Goal: Transaction & Acquisition: Purchase product/service

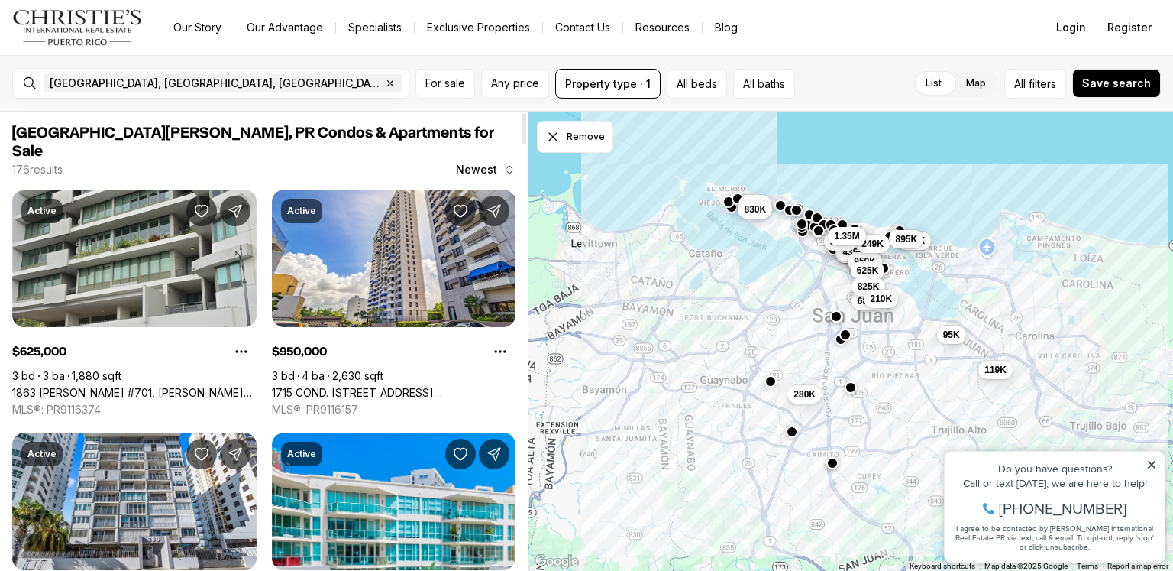
click at [483, 163] on span "Newest" at bounding box center [476, 169] width 41 height 12
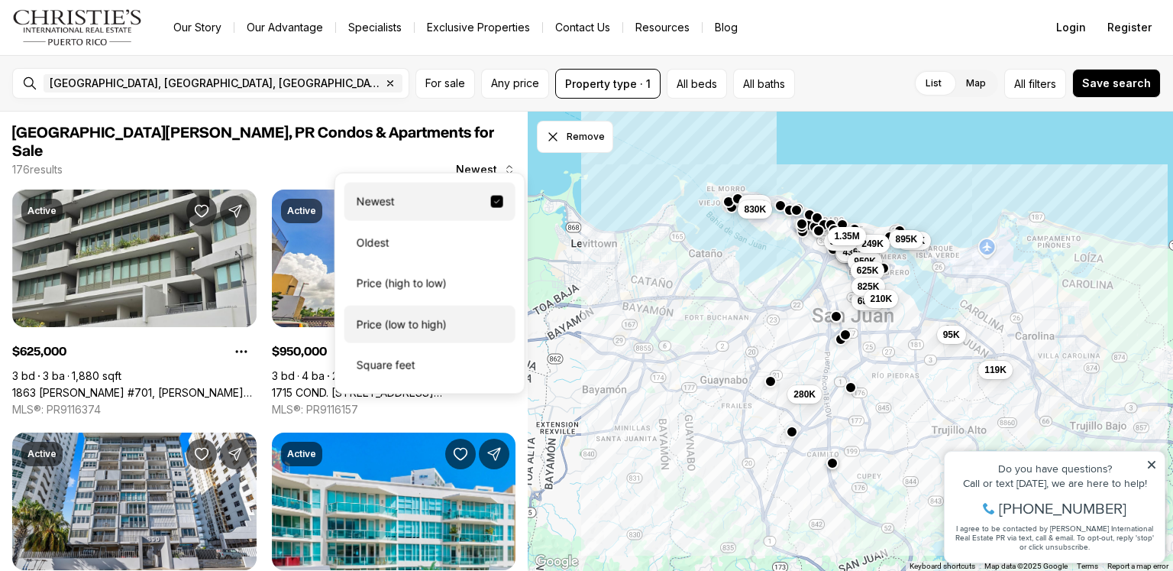
click at [439, 320] on div "Price (low to high)" at bounding box center [429, 324] width 171 height 38
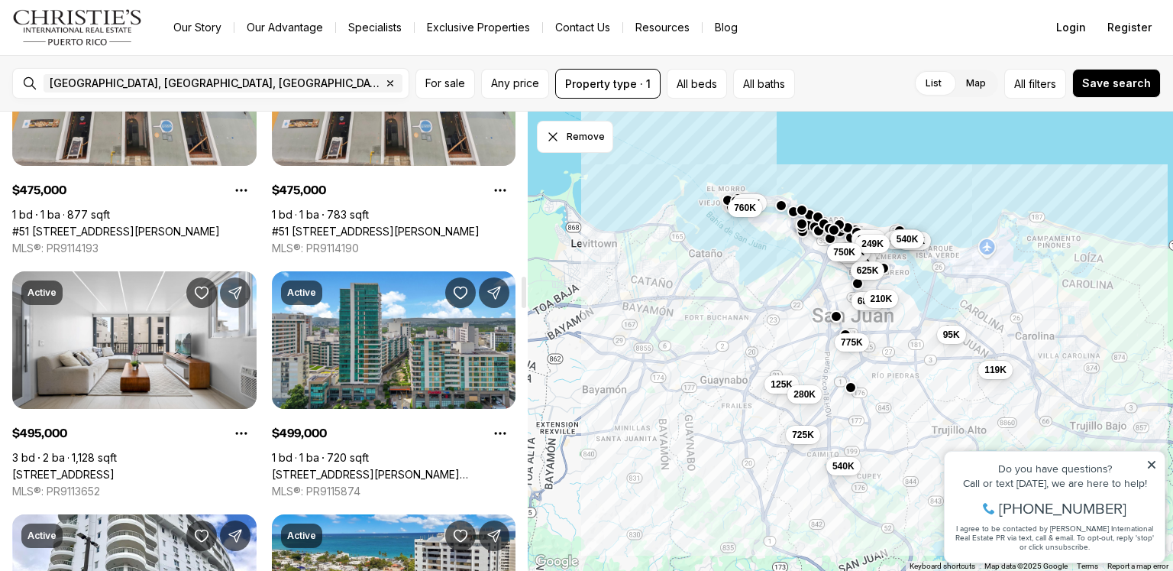
scroll to position [2439, 0]
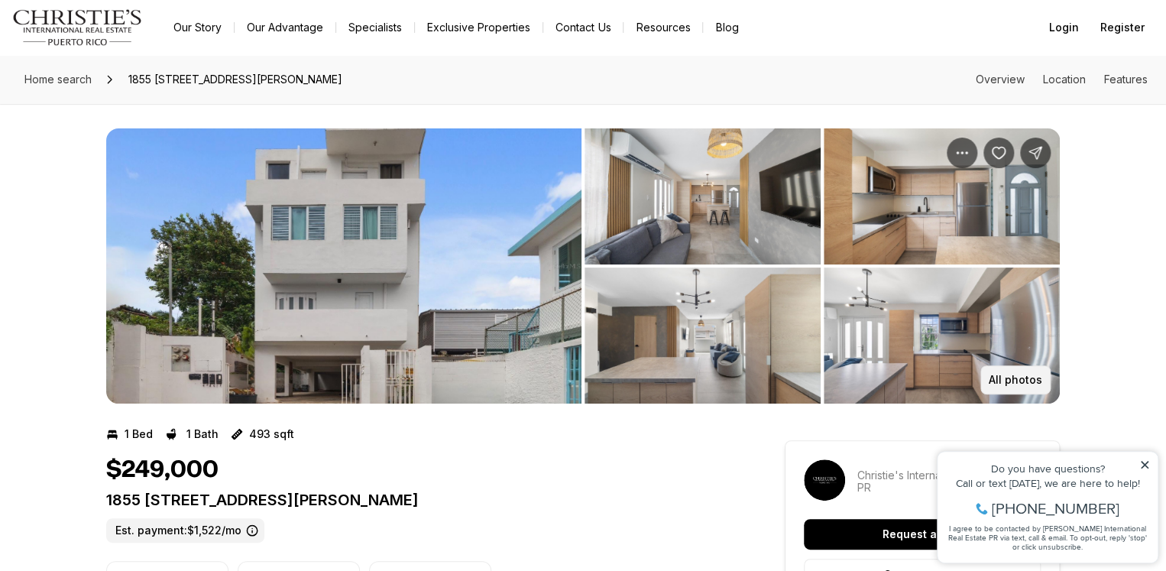
click at [993, 377] on p "All photos" at bounding box center [1014, 379] width 53 height 12
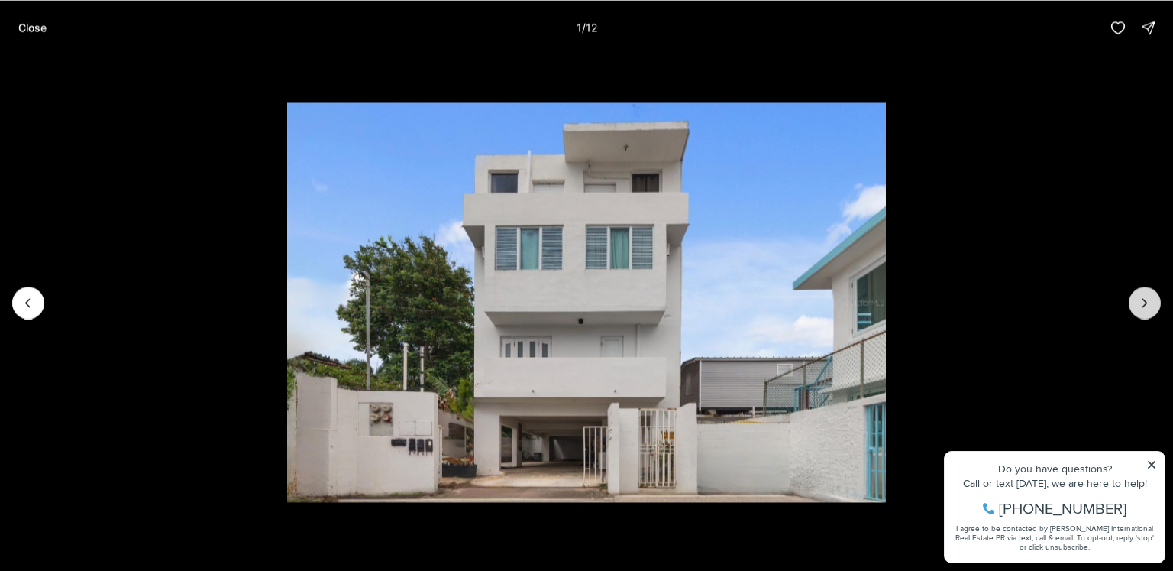
click at [1135, 302] on button "Next slide" at bounding box center [1145, 302] width 32 height 32
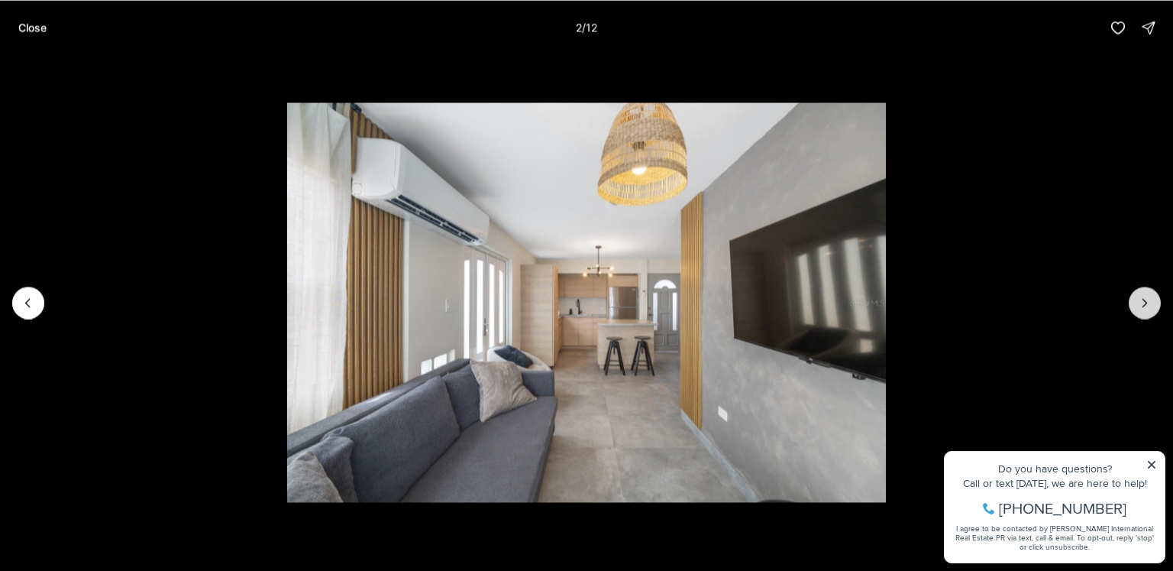
click at [1135, 302] on button "Next slide" at bounding box center [1145, 302] width 32 height 32
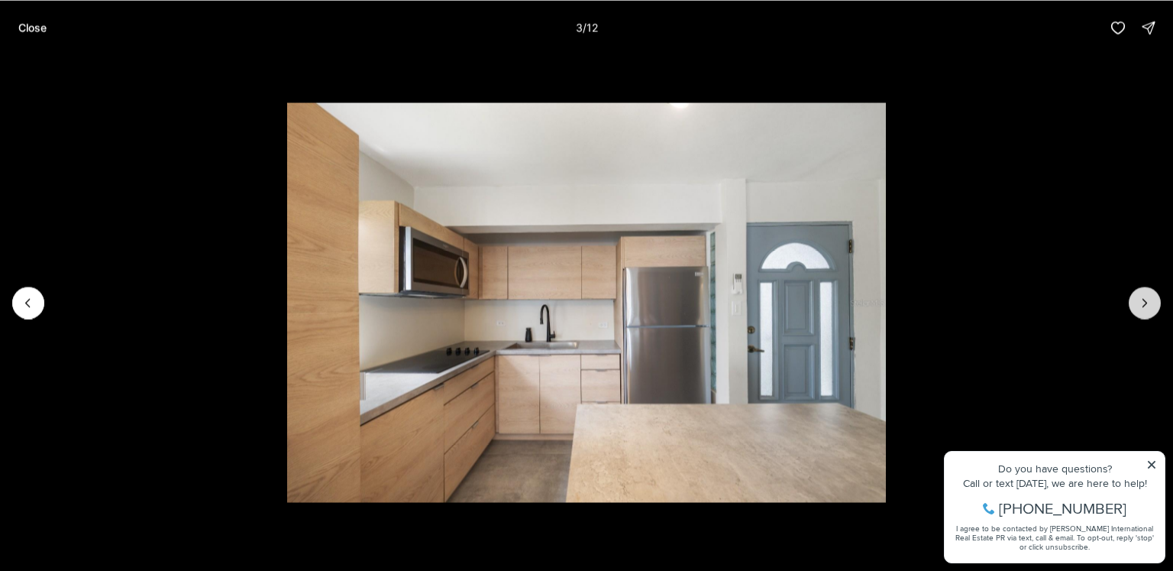
click at [1135, 302] on button "Next slide" at bounding box center [1145, 302] width 32 height 32
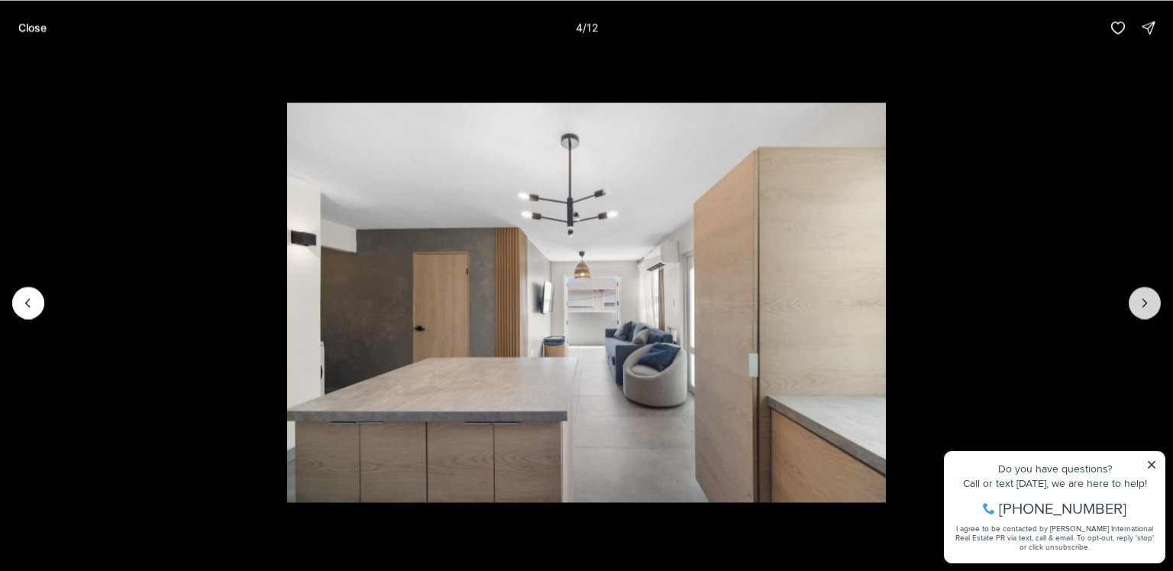
click at [1135, 302] on button "Next slide" at bounding box center [1145, 302] width 32 height 32
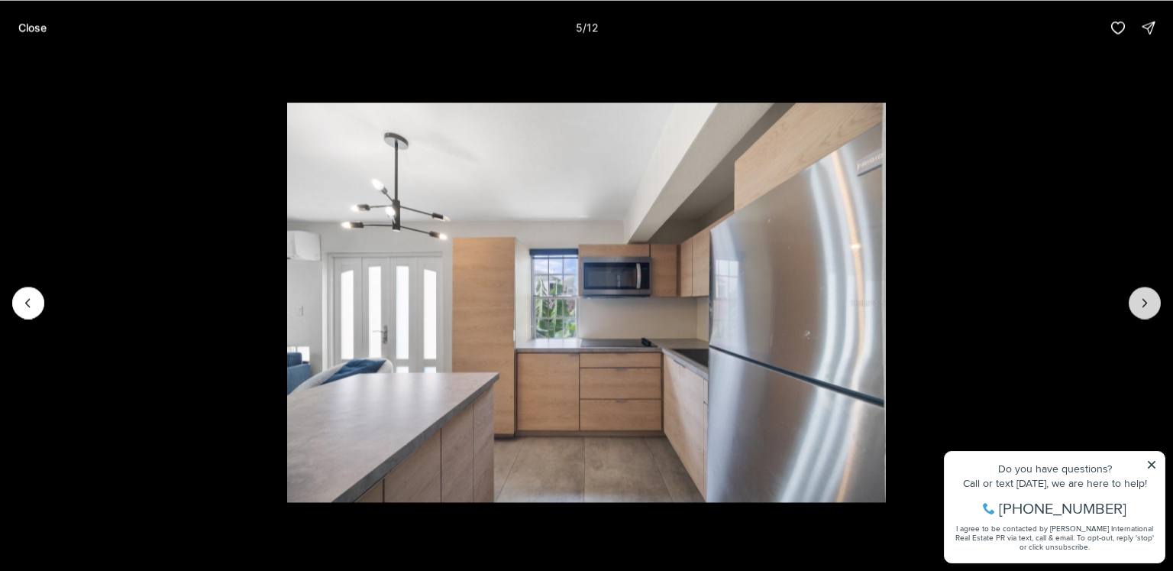
click at [1135, 302] on button "Next slide" at bounding box center [1145, 302] width 32 height 32
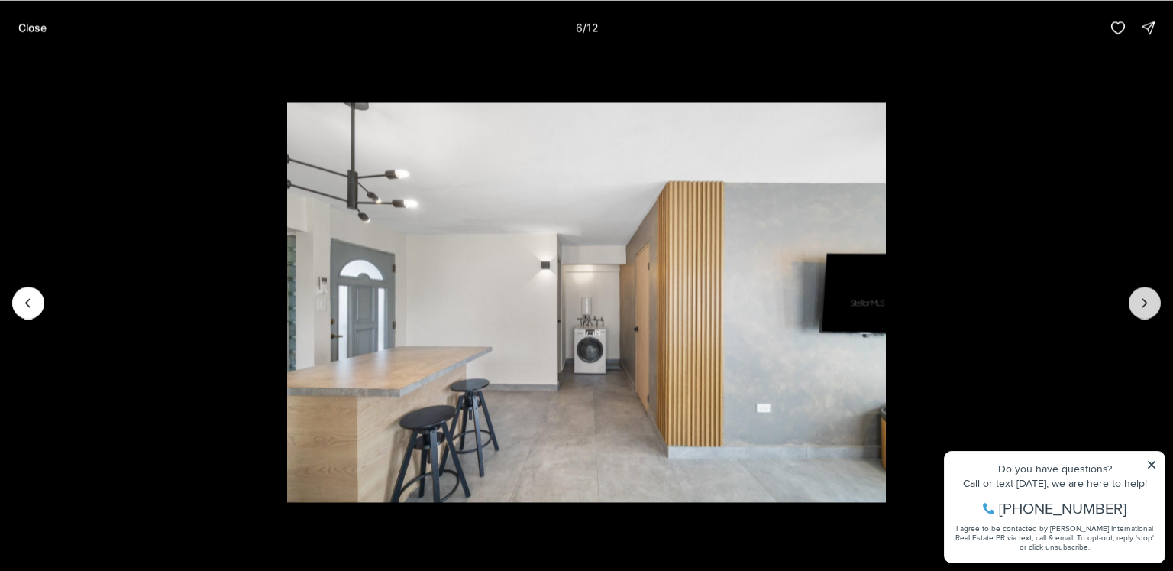
click at [1135, 302] on button "Next slide" at bounding box center [1145, 302] width 32 height 32
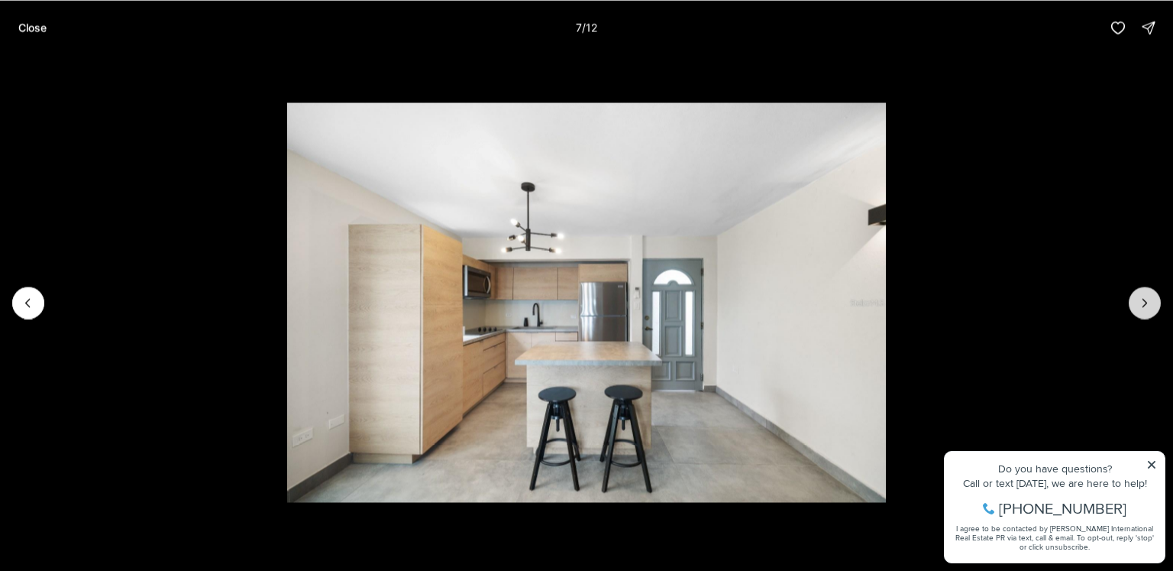
click at [1135, 302] on button "Next slide" at bounding box center [1145, 302] width 32 height 32
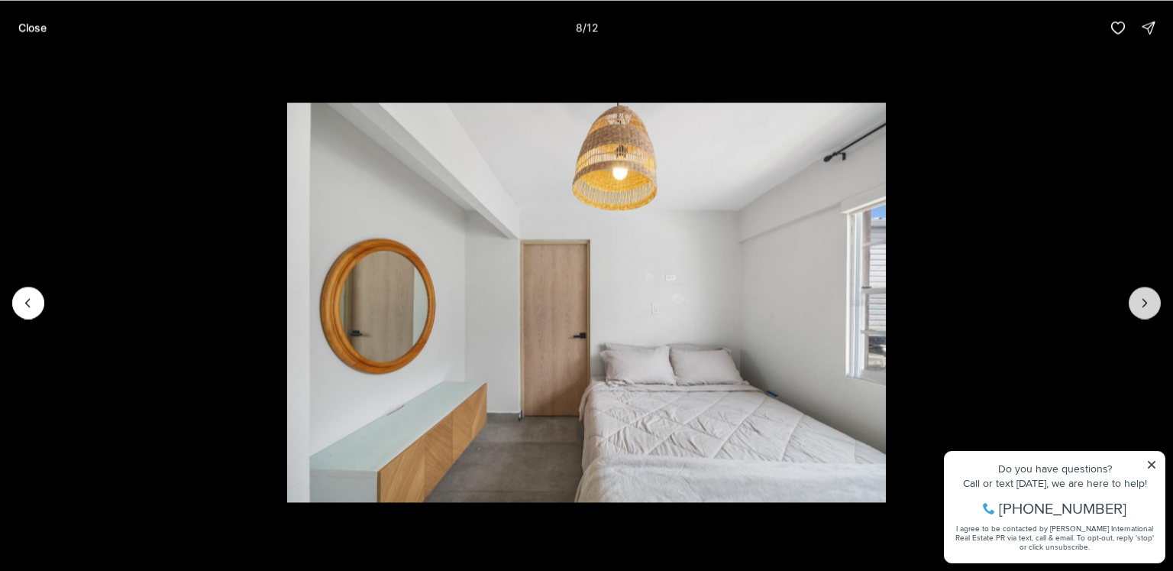
click at [1135, 302] on button "Next slide" at bounding box center [1145, 302] width 32 height 32
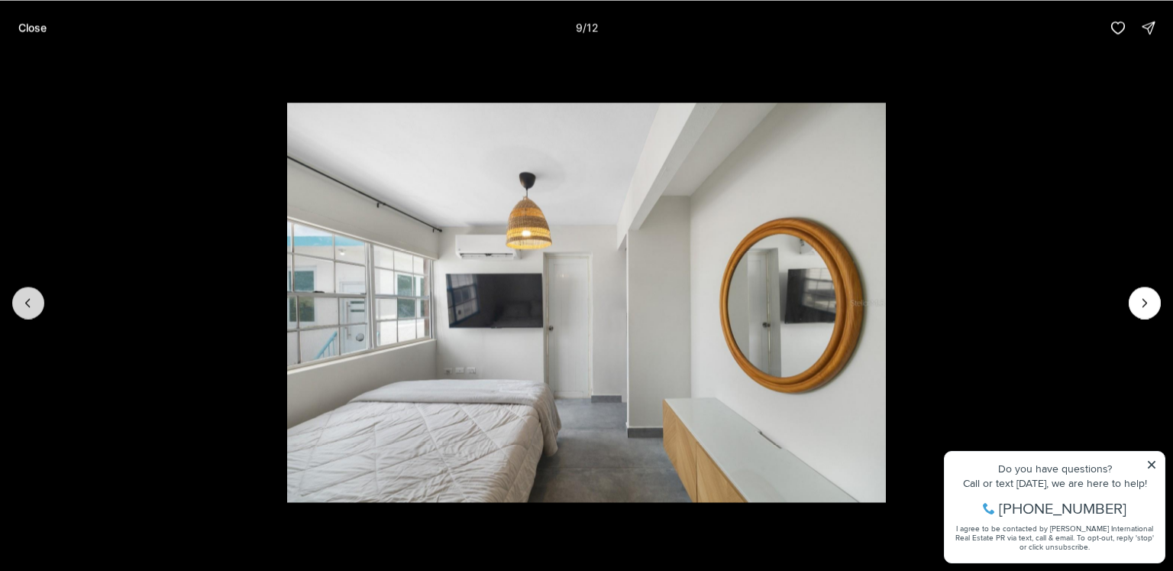
click at [31, 301] on icon "Previous slide" at bounding box center [28, 302] width 15 height 15
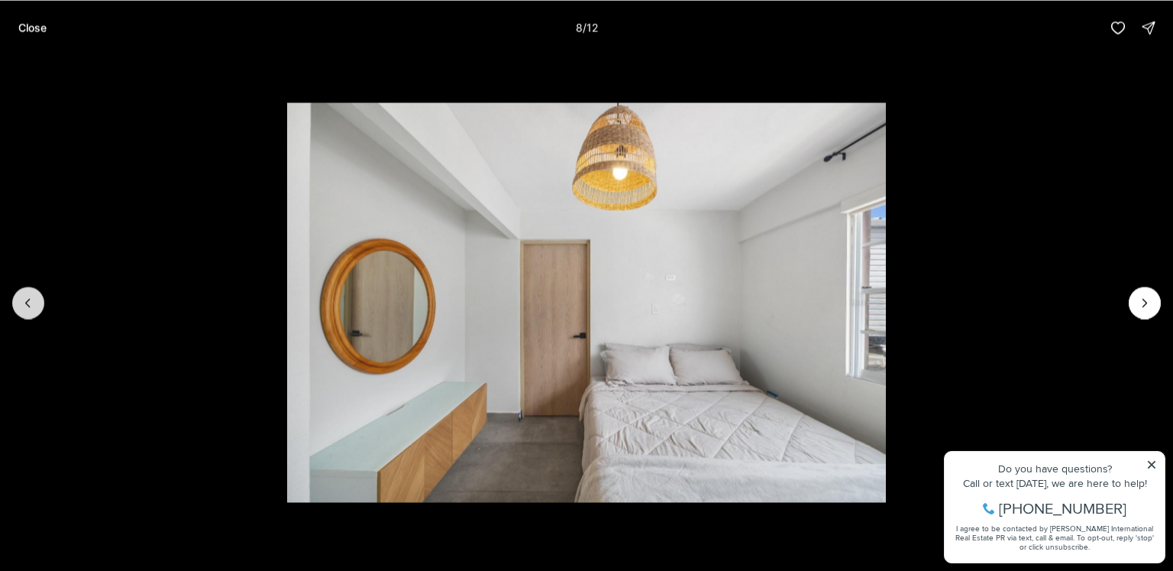
click at [31, 301] on icon "Previous slide" at bounding box center [28, 302] width 15 height 15
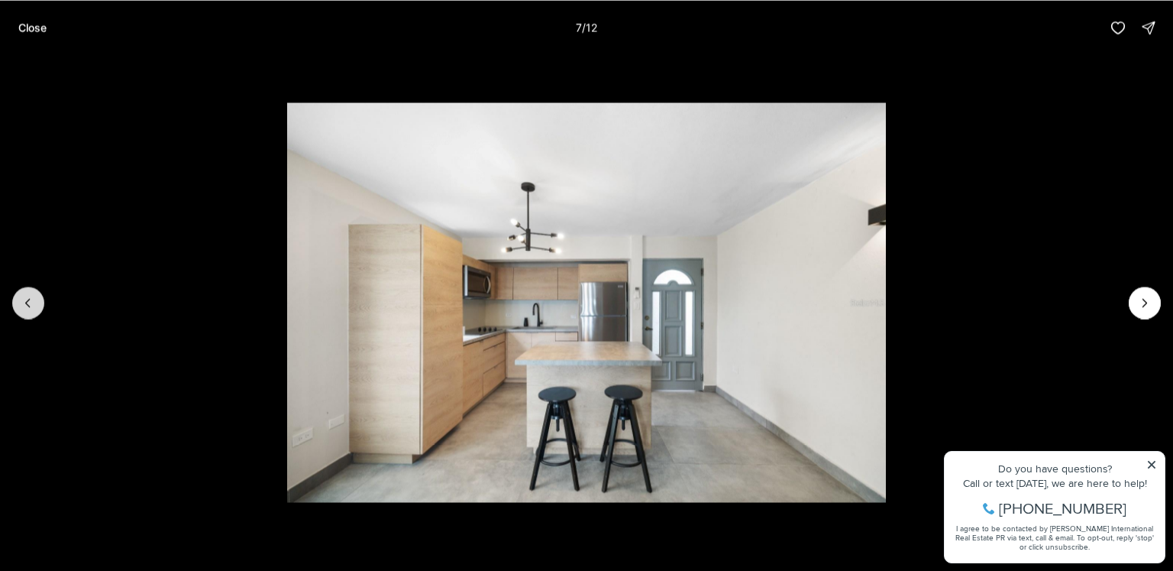
click at [31, 301] on icon "Previous slide" at bounding box center [28, 302] width 15 height 15
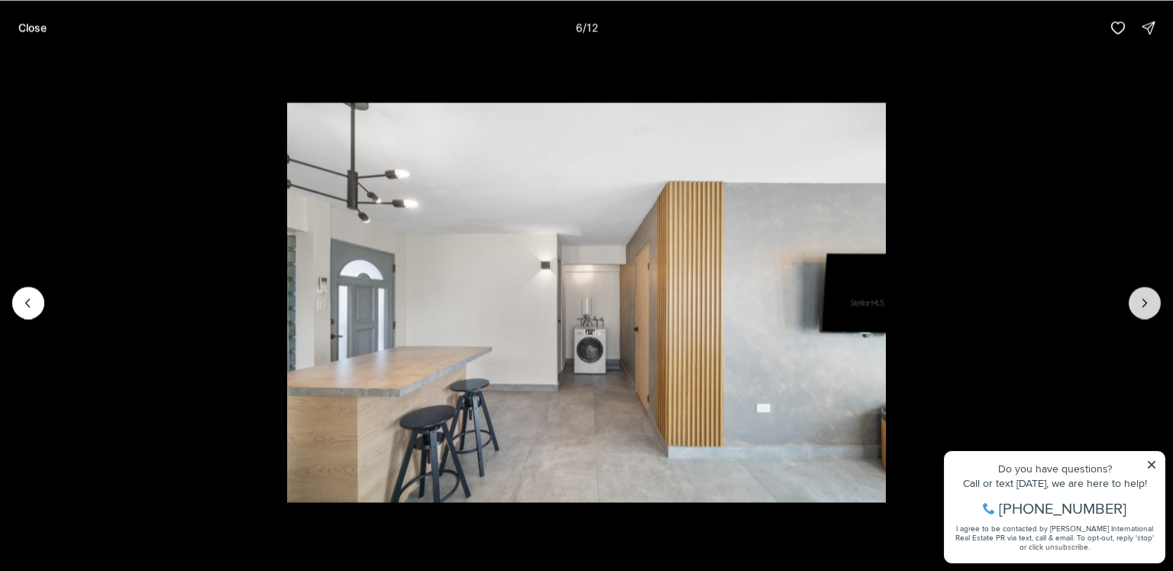
click at [1133, 308] on button "Next slide" at bounding box center [1145, 302] width 32 height 32
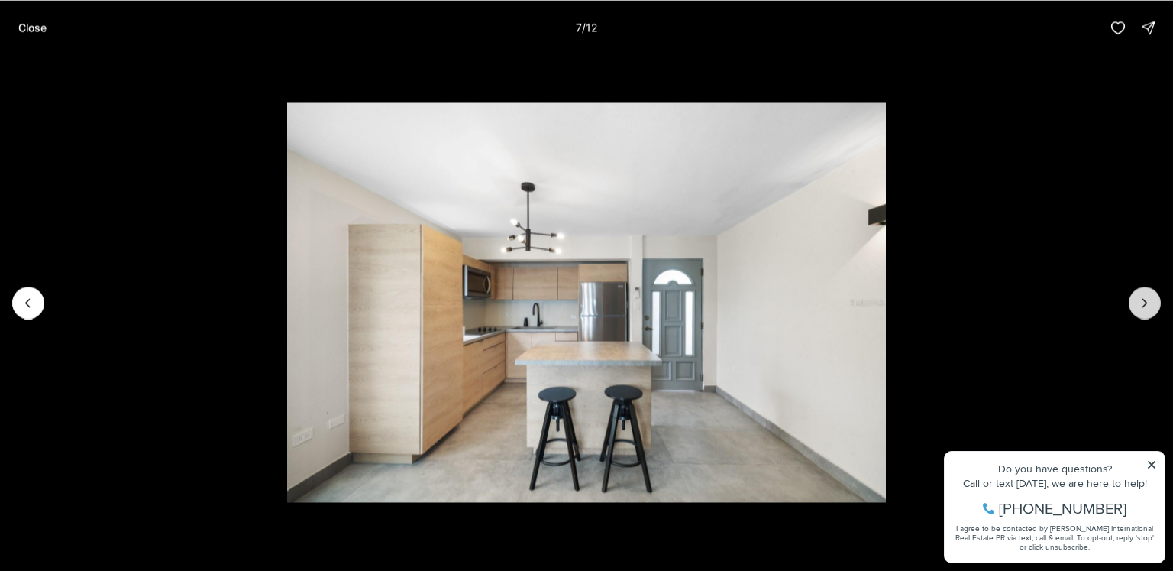
click at [1133, 308] on button "Next slide" at bounding box center [1145, 302] width 32 height 32
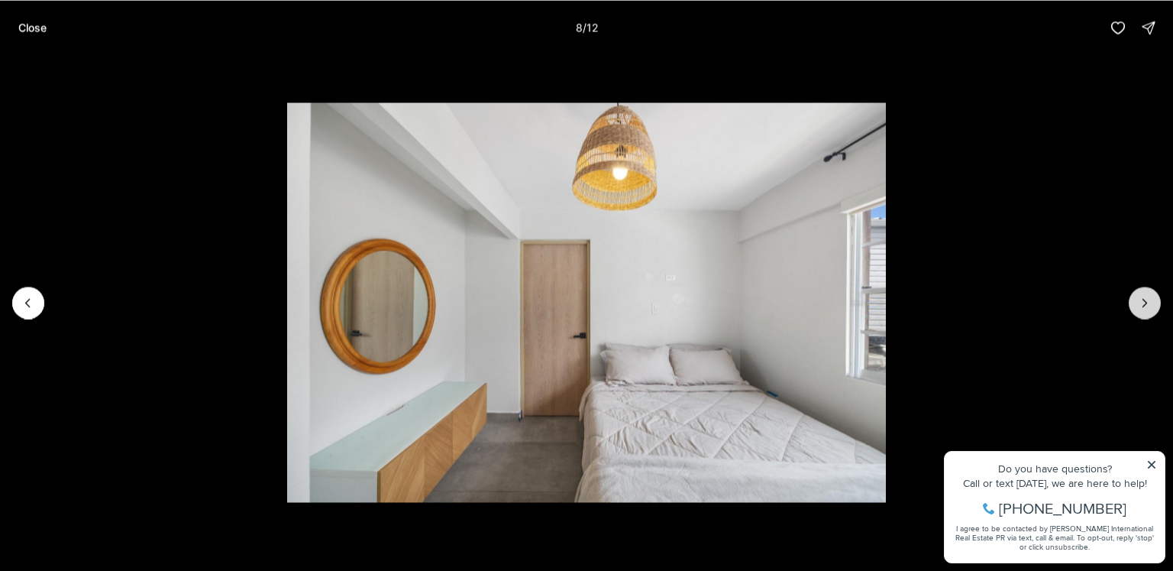
click at [1133, 308] on button "Next slide" at bounding box center [1145, 302] width 32 height 32
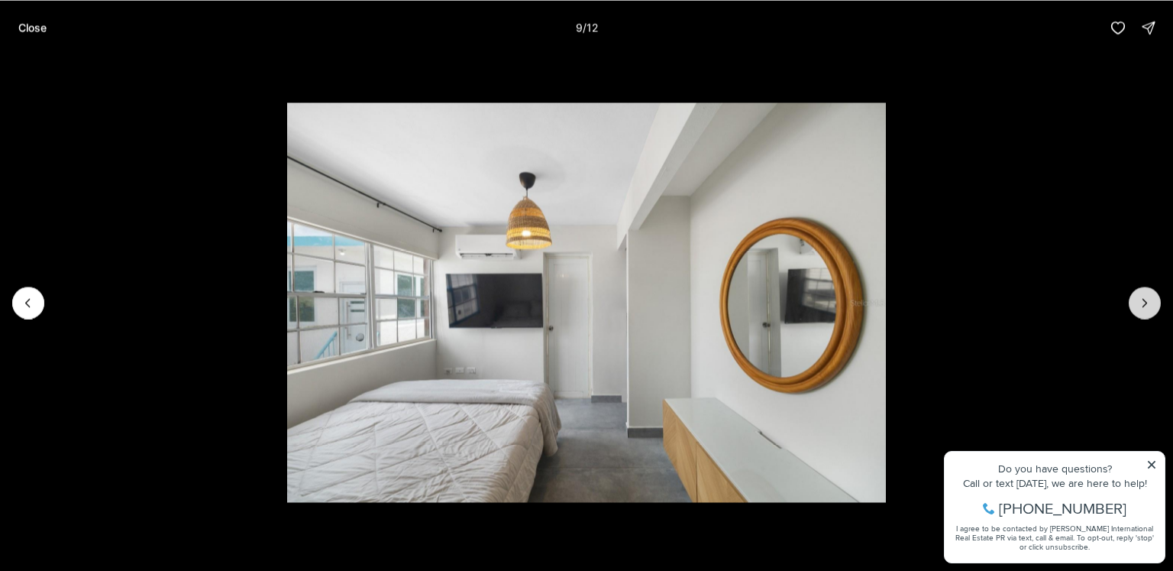
click at [1133, 308] on button "Next slide" at bounding box center [1145, 302] width 32 height 32
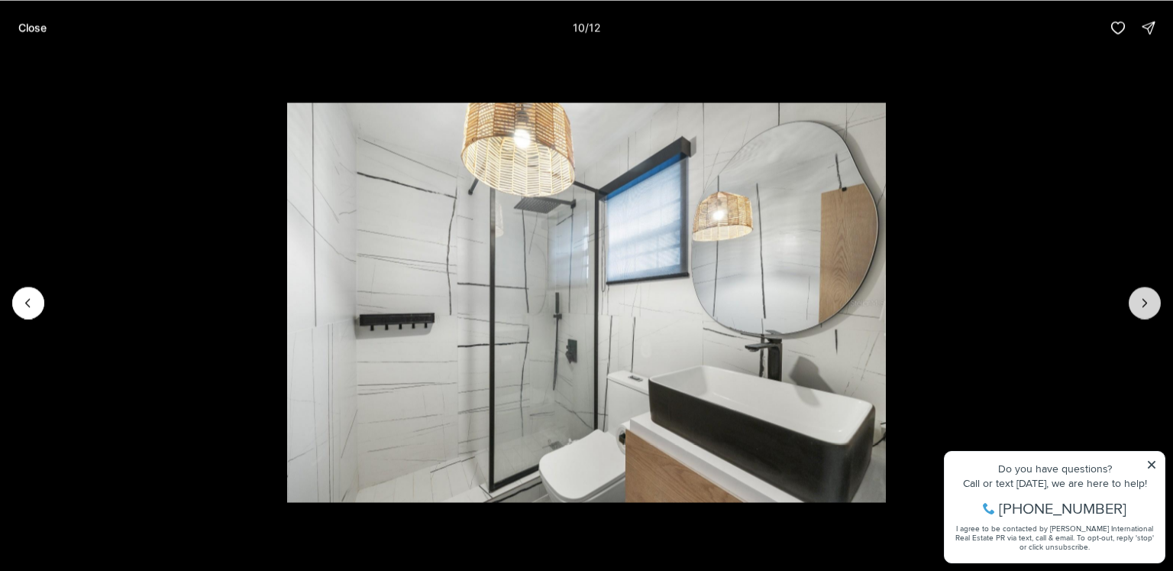
click at [1133, 308] on button "Next slide" at bounding box center [1145, 302] width 32 height 32
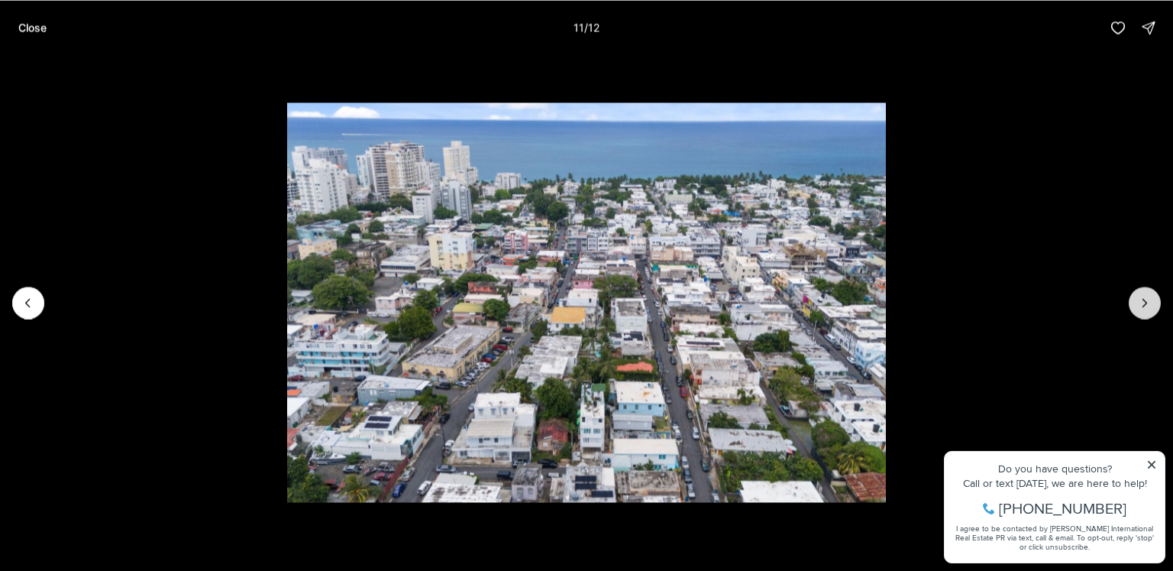
click at [1133, 308] on button "Next slide" at bounding box center [1145, 302] width 32 height 32
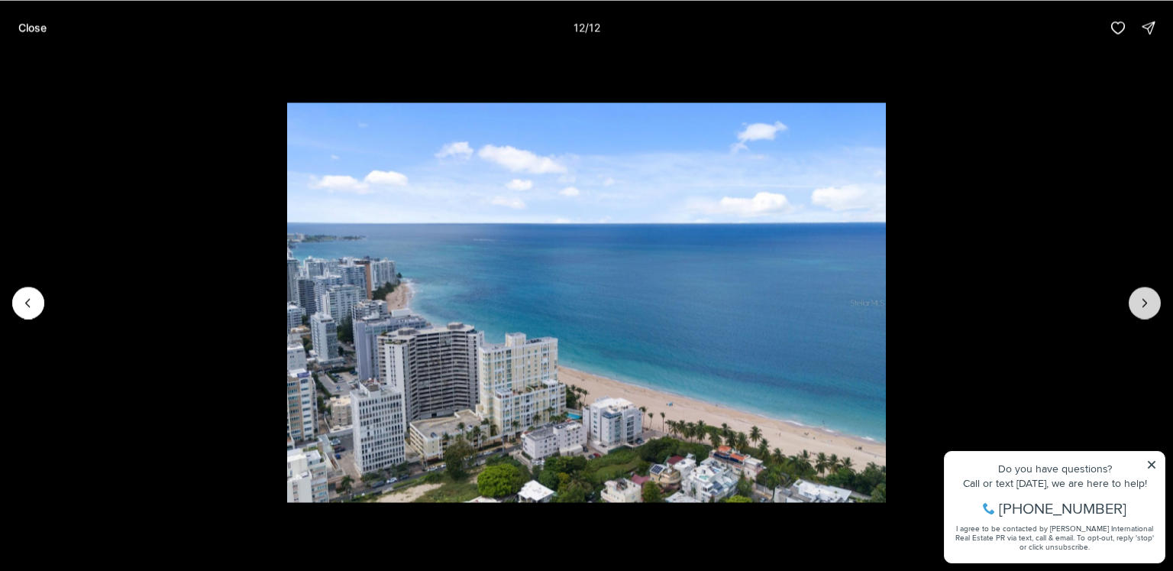
click at [1133, 308] on div at bounding box center [1145, 302] width 32 height 32
click at [34, 34] on button "Close" at bounding box center [32, 27] width 47 height 31
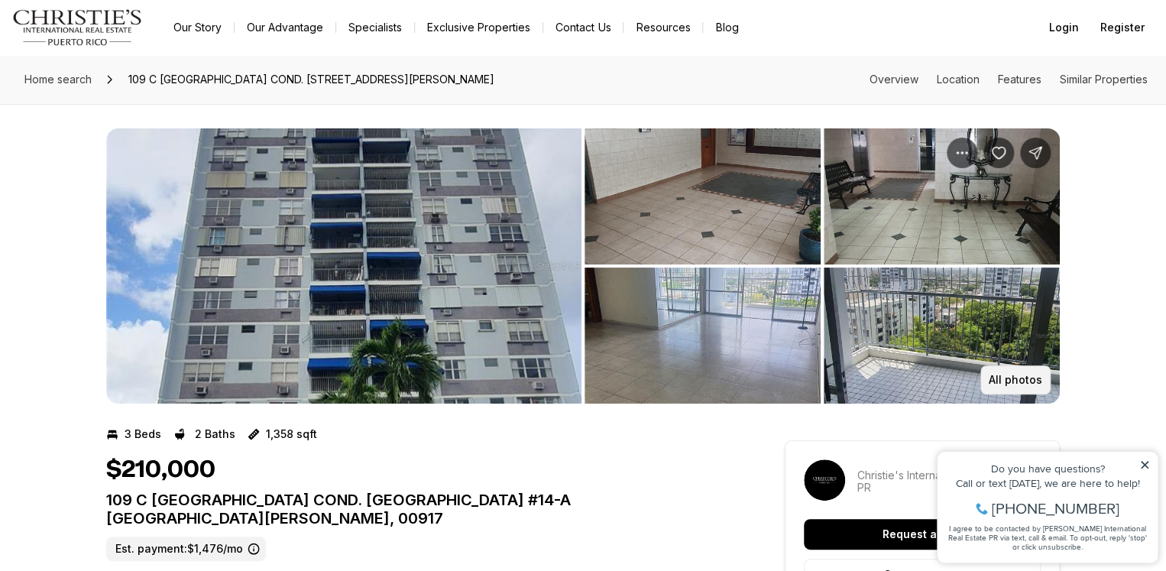
click at [1008, 380] on p "All photos" at bounding box center [1014, 379] width 53 height 12
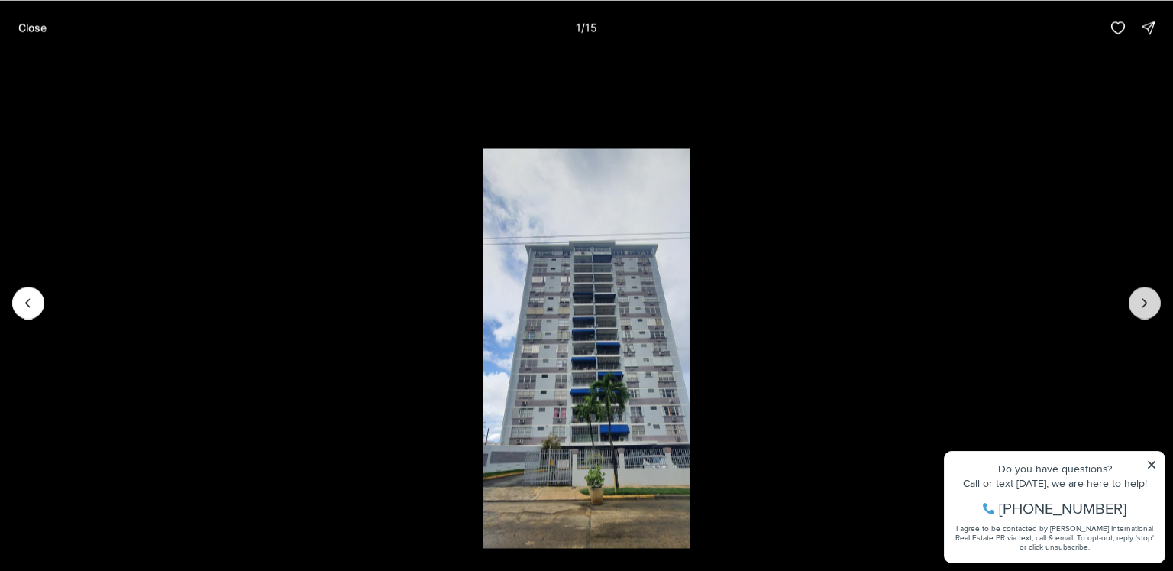
click at [1130, 309] on button "Next slide" at bounding box center [1145, 302] width 32 height 32
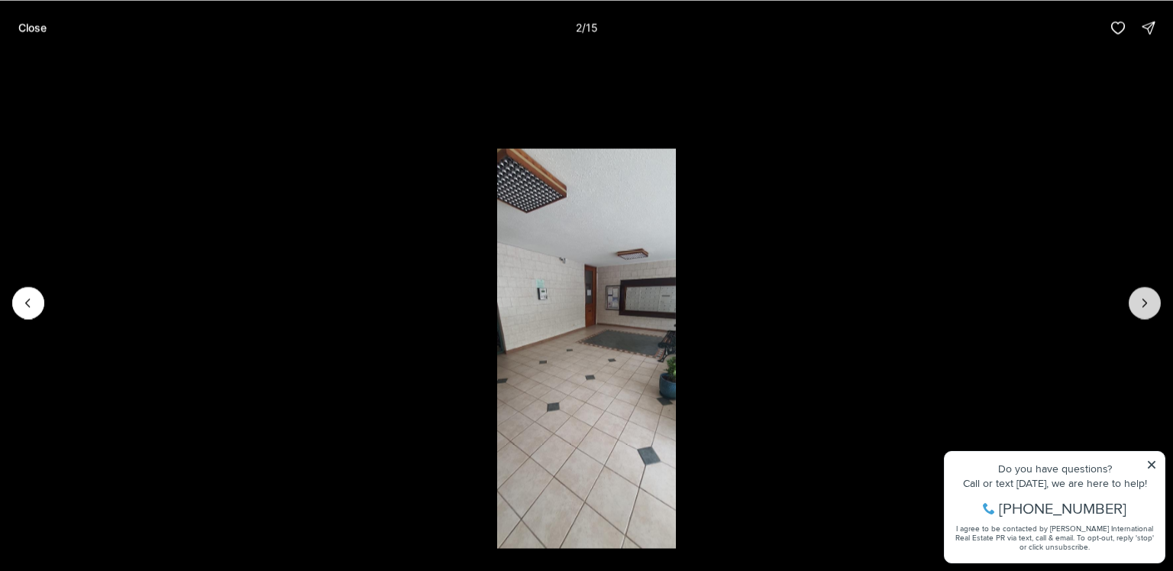
click at [1130, 309] on button "Next slide" at bounding box center [1145, 302] width 32 height 32
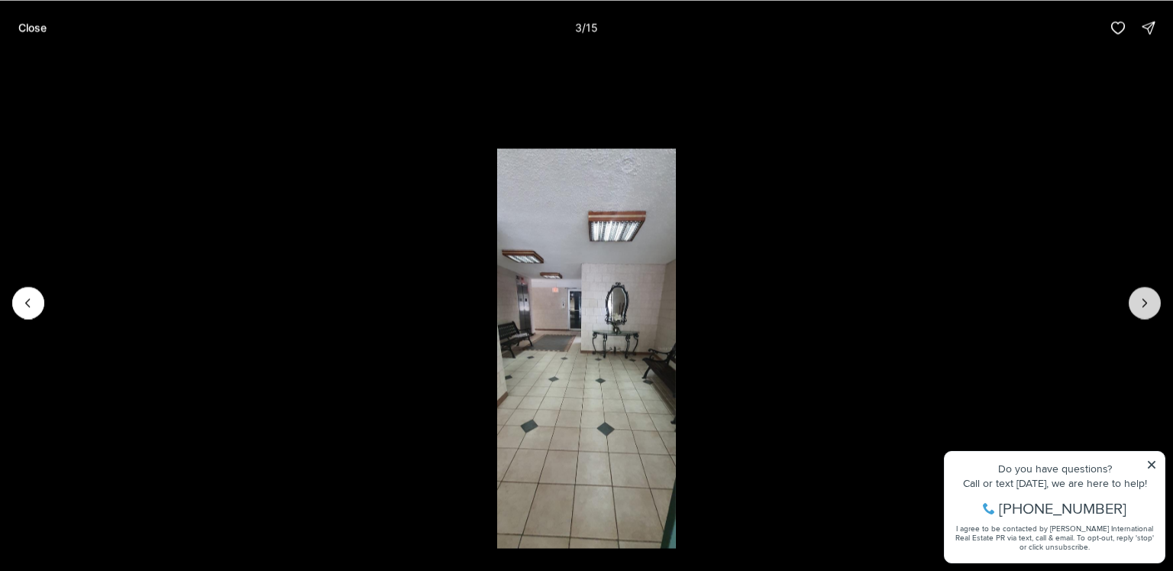
click at [1130, 309] on button "Next slide" at bounding box center [1145, 302] width 32 height 32
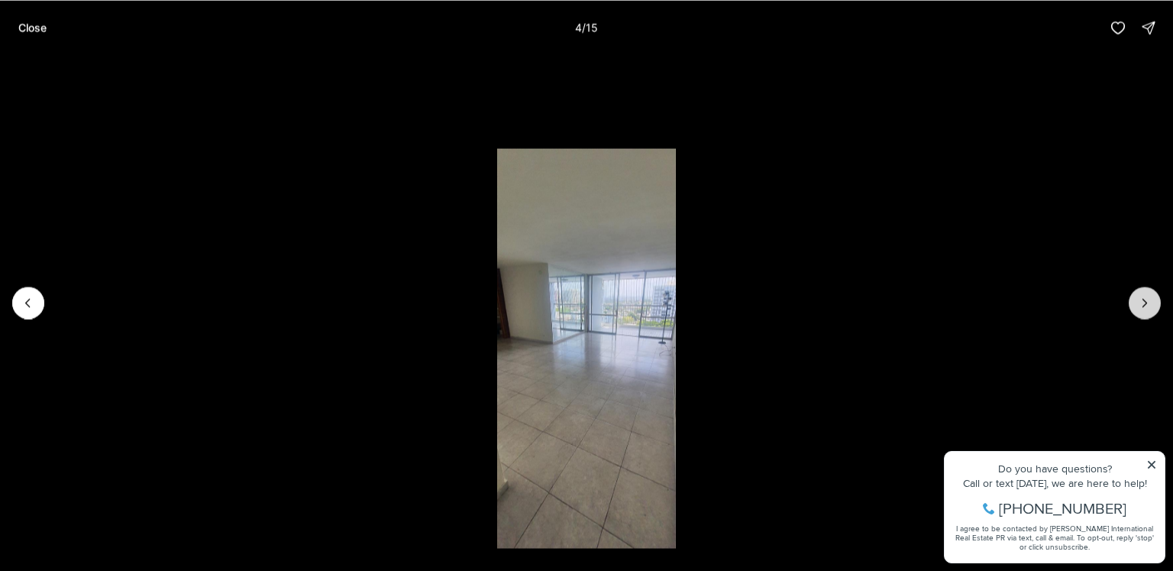
click at [1130, 309] on button "Next slide" at bounding box center [1145, 302] width 32 height 32
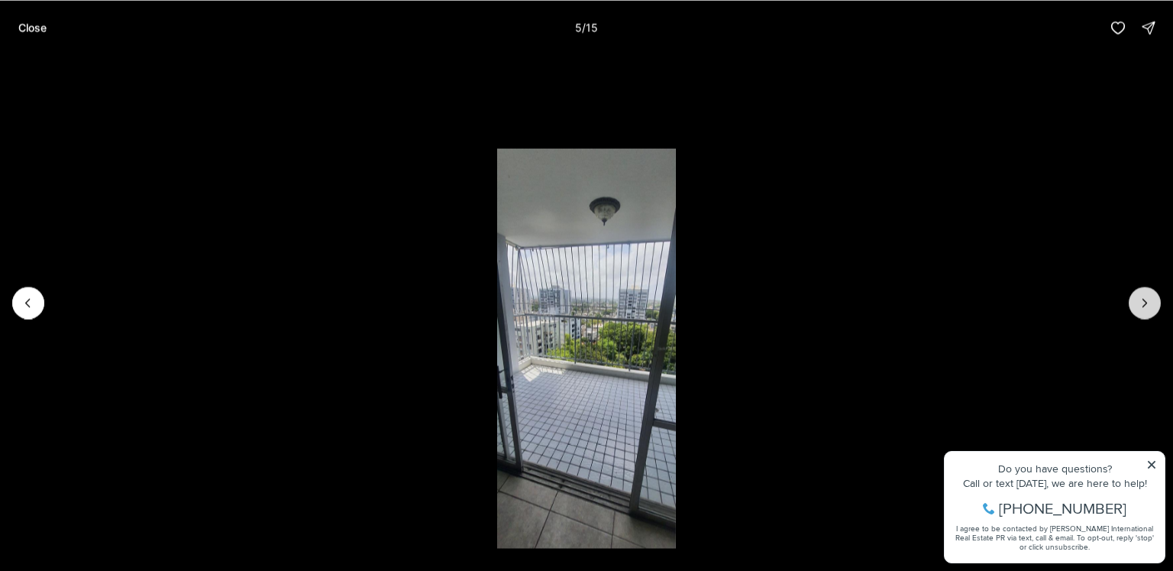
click at [1130, 309] on button "Next slide" at bounding box center [1145, 302] width 32 height 32
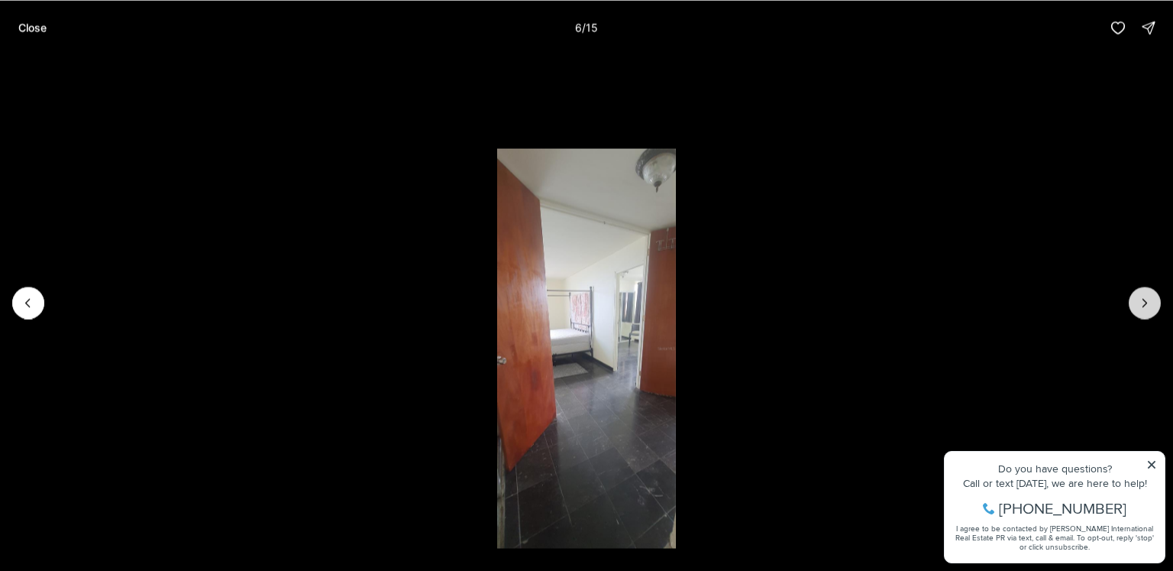
click at [1130, 309] on button "Next slide" at bounding box center [1145, 302] width 32 height 32
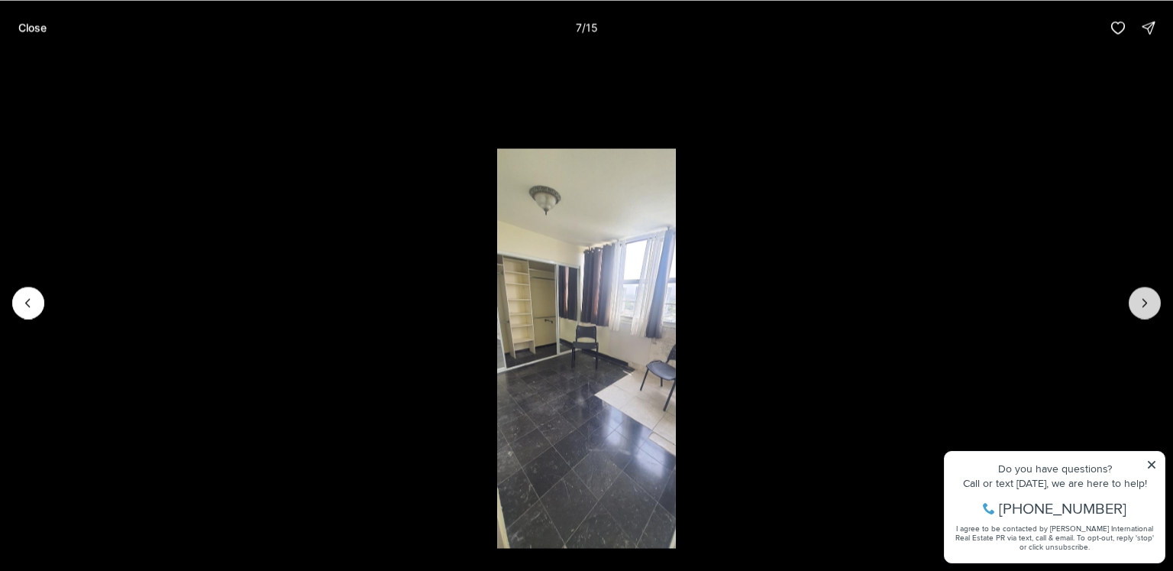
click at [1130, 309] on button "Next slide" at bounding box center [1145, 302] width 32 height 32
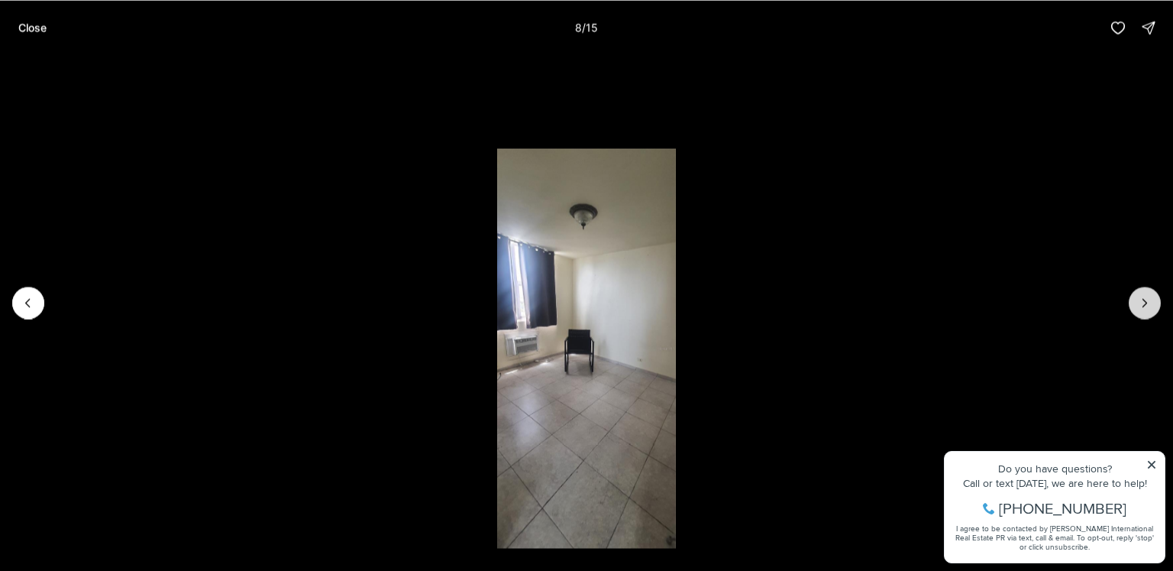
click at [1130, 309] on button "Next slide" at bounding box center [1145, 302] width 32 height 32
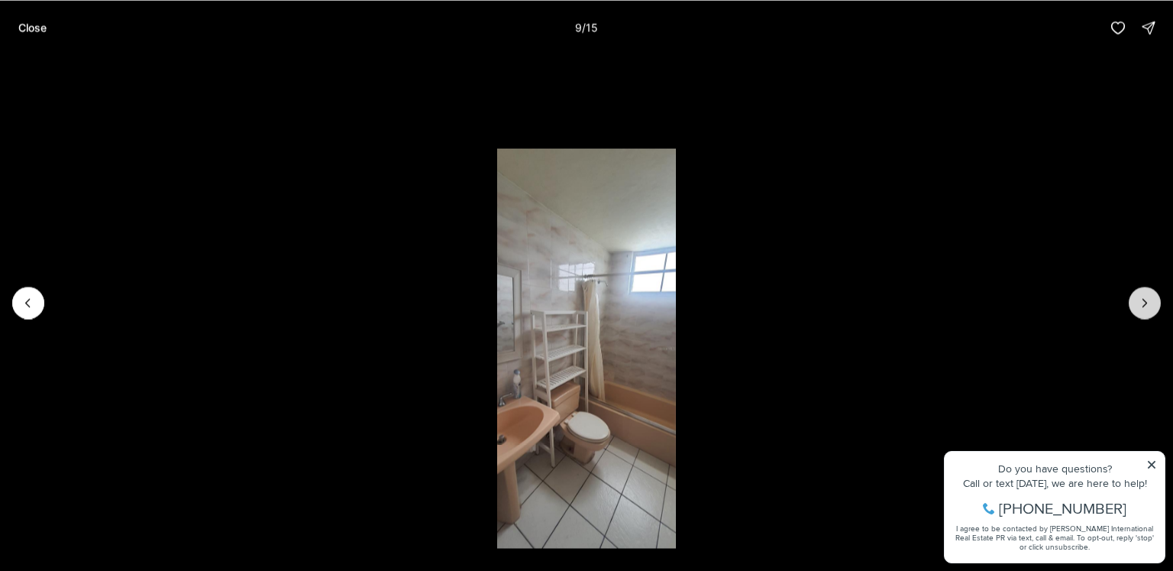
click at [1130, 309] on button "Next slide" at bounding box center [1145, 302] width 32 height 32
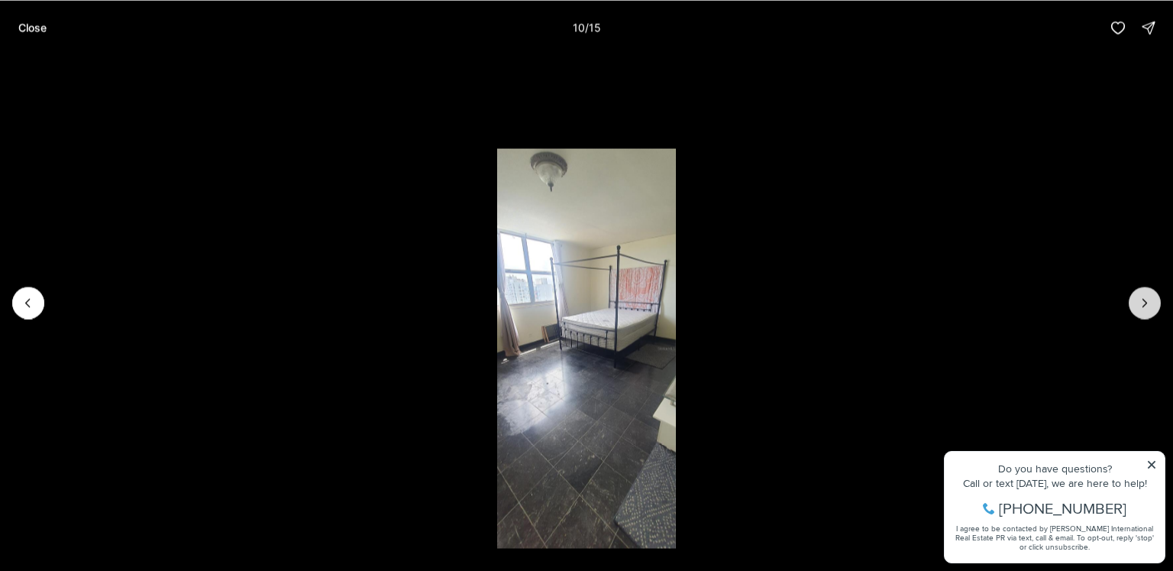
click at [1130, 309] on button "Next slide" at bounding box center [1145, 302] width 32 height 32
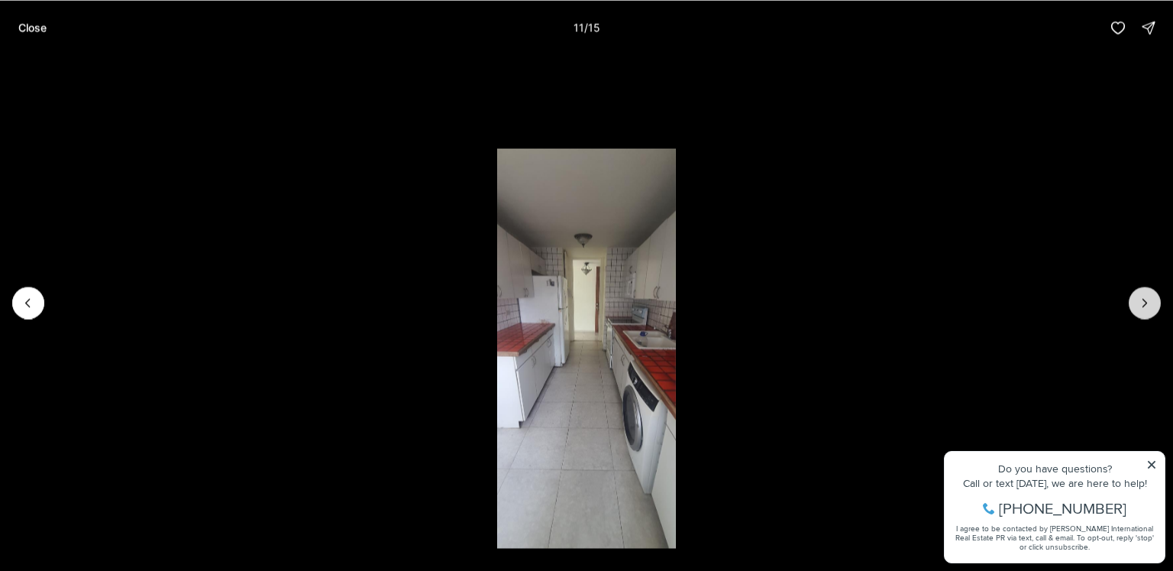
click at [1130, 309] on button "Next slide" at bounding box center [1145, 302] width 32 height 32
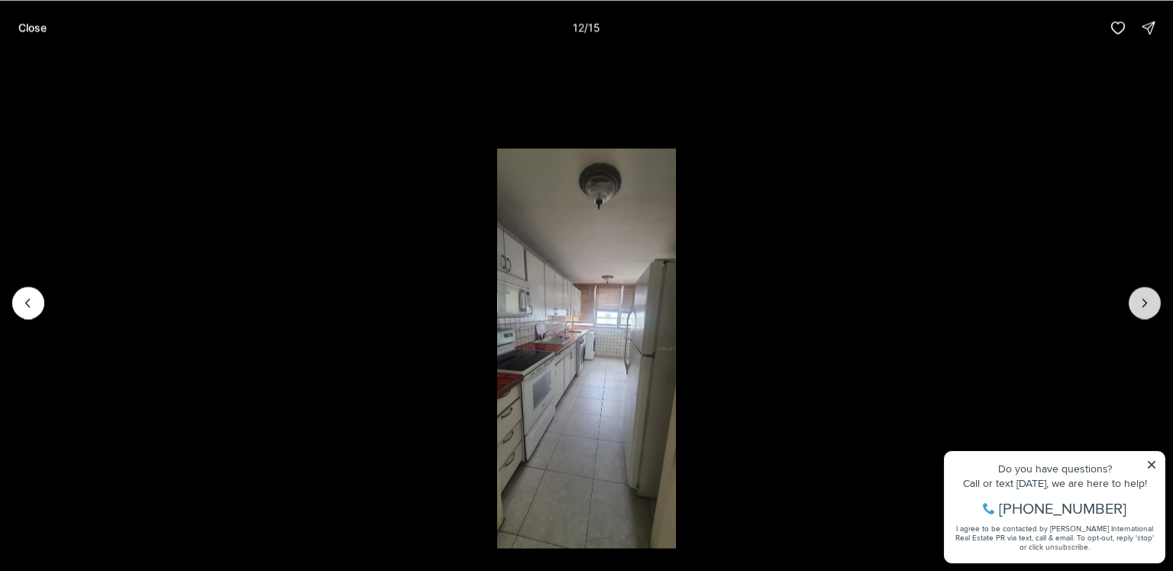
click at [1130, 309] on button "Next slide" at bounding box center [1145, 302] width 32 height 32
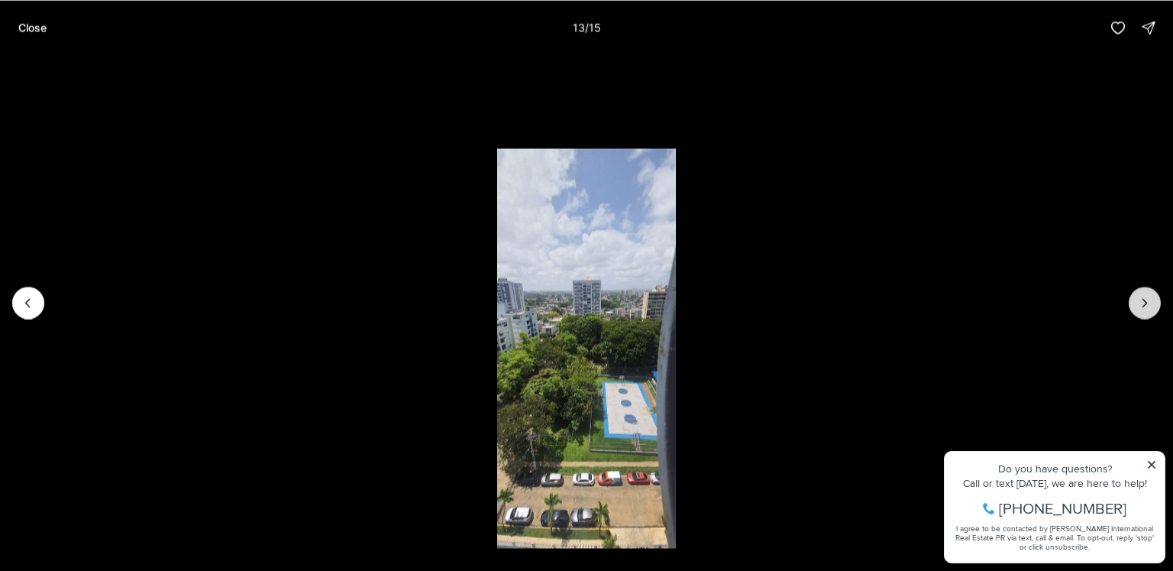
click at [1130, 309] on button "Next slide" at bounding box center [1145, 302] width 32 height 32
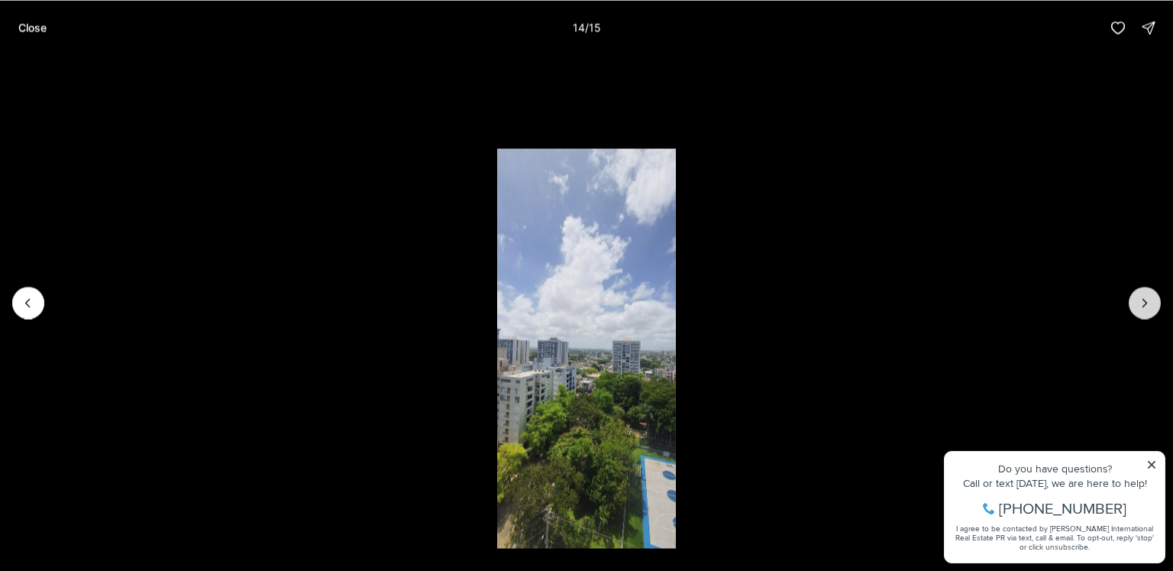
click at [1130, 309] on button "Next slide" at bounding box center [1145, 302] width 32 height 32
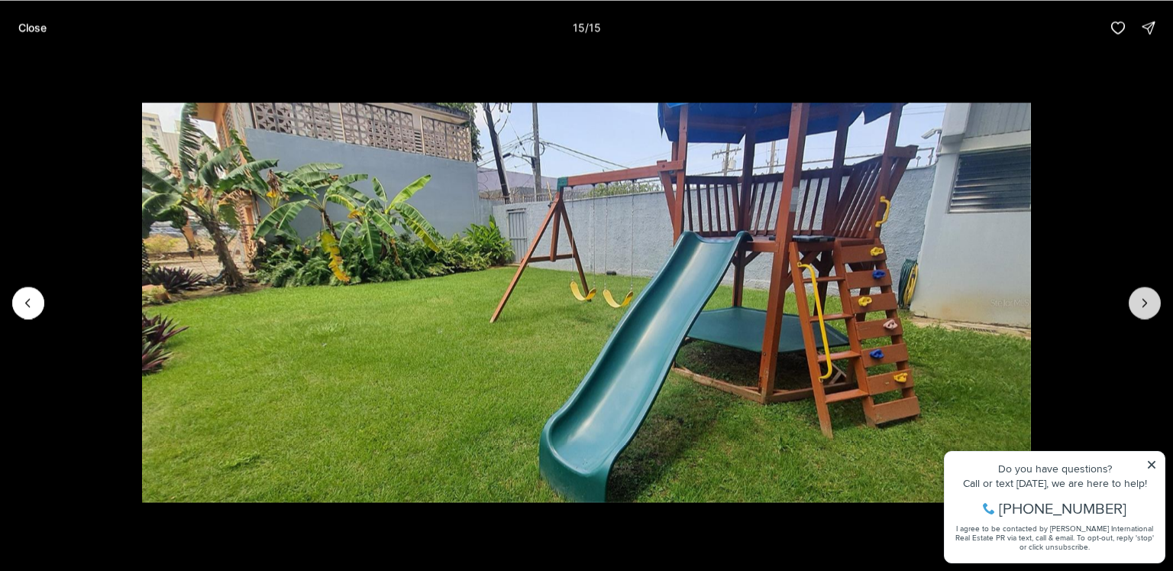
click at [1130, 309] on div at bounding box center [1145, 302] width 32 height 32
click at [1137, 302] on div at bounding box center [1145, 302] width 32 height 32
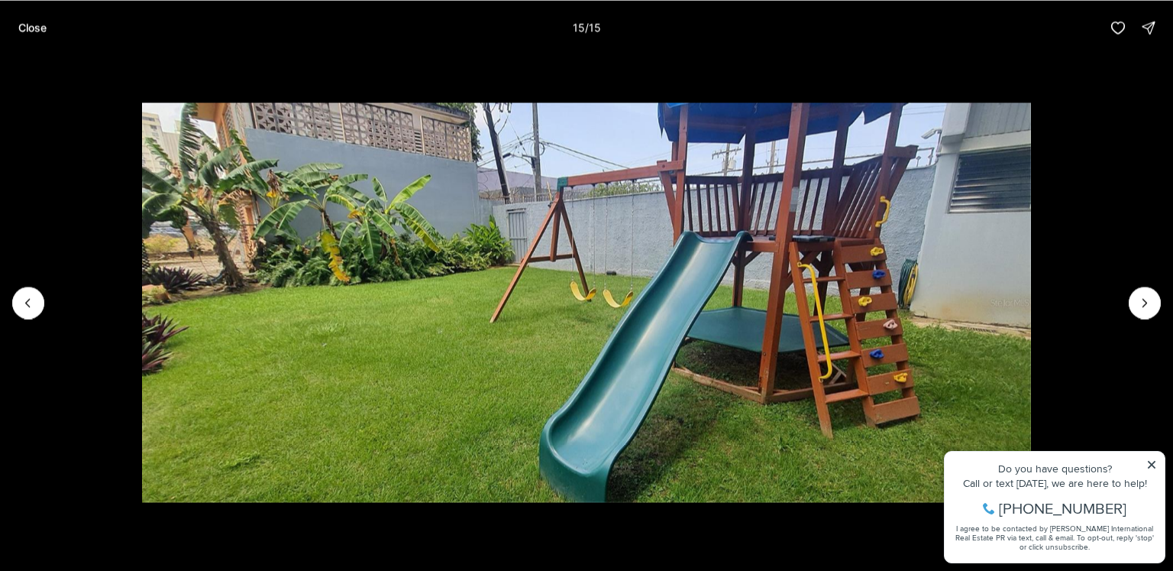
click at [1137, 302] on div at bounding box center [1145, 302] width 32 height 32
click at [37, 27] on p "Close" at bounding box center [32, 27] width 28 height 12
